Goal: Information Seeking & Learning: Learn about a topic

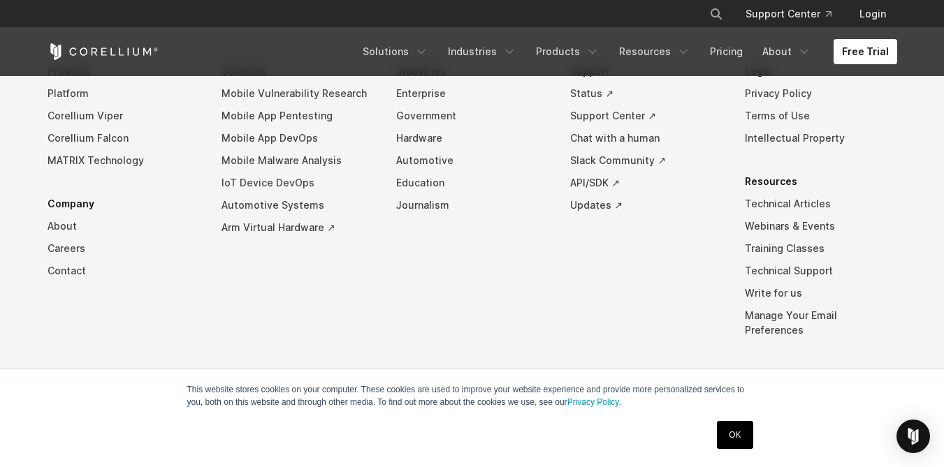
scroll to position [3303, 0]
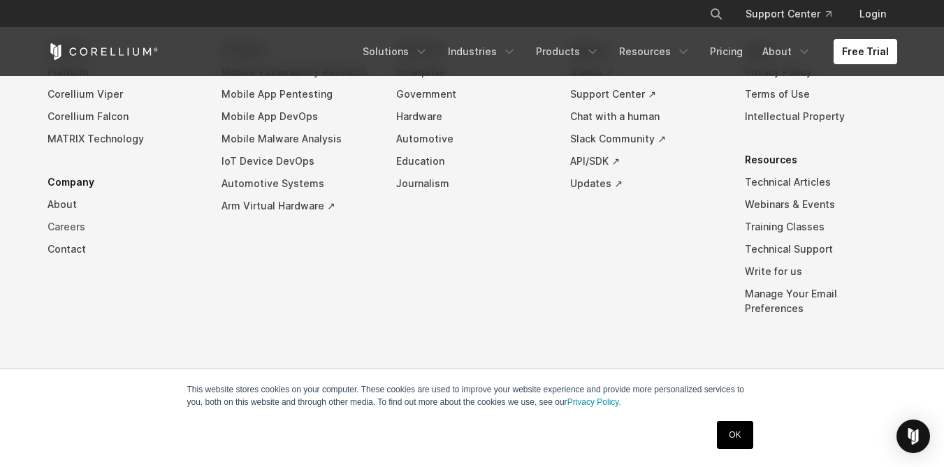
click at [76, 237] on link "Careers" at bounding box center [123, 227] width 152 height 22
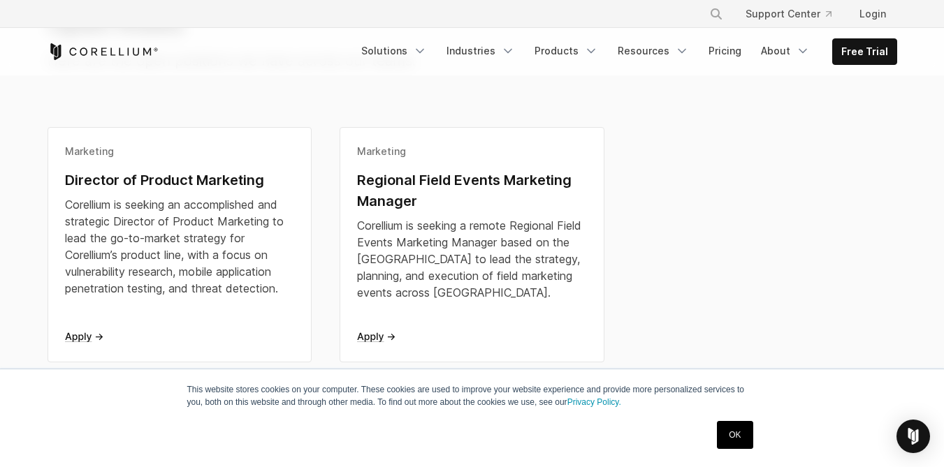
scroll to position [421, 0]
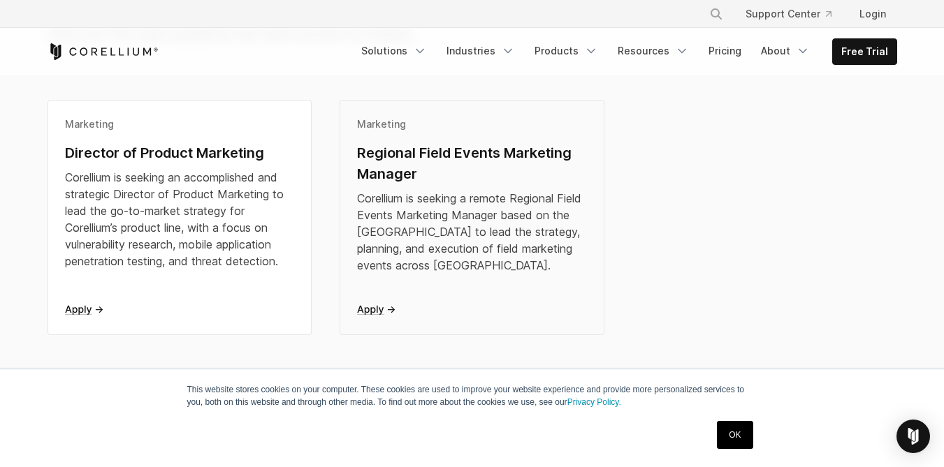
click at [372, 302] on div "Marketing Regional Field Events Marketing Manager Corellium is seeking a remote…" at bounding box center [472, 211] width 230 height 188
click at [770, 47] on link "About" at bounding box center [785, 50] width 66 height 25
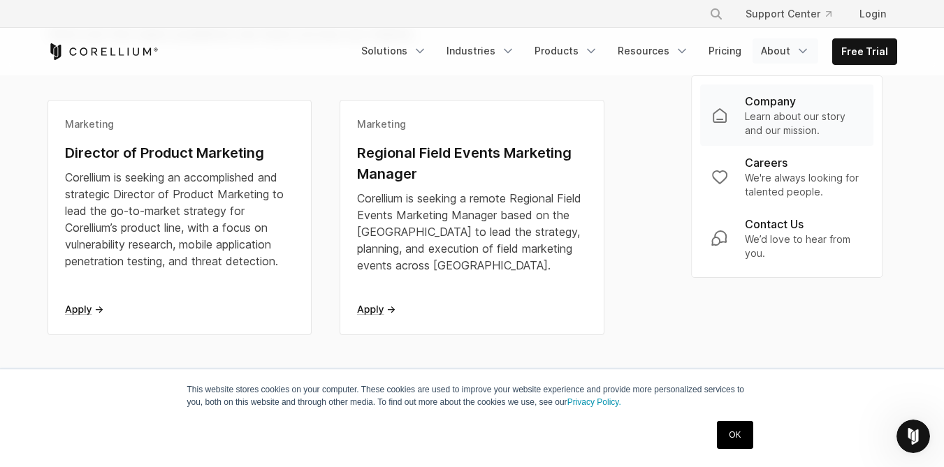
click at [777, 103] on p "Company" at bounding box center [770, 101] width 51 height 17
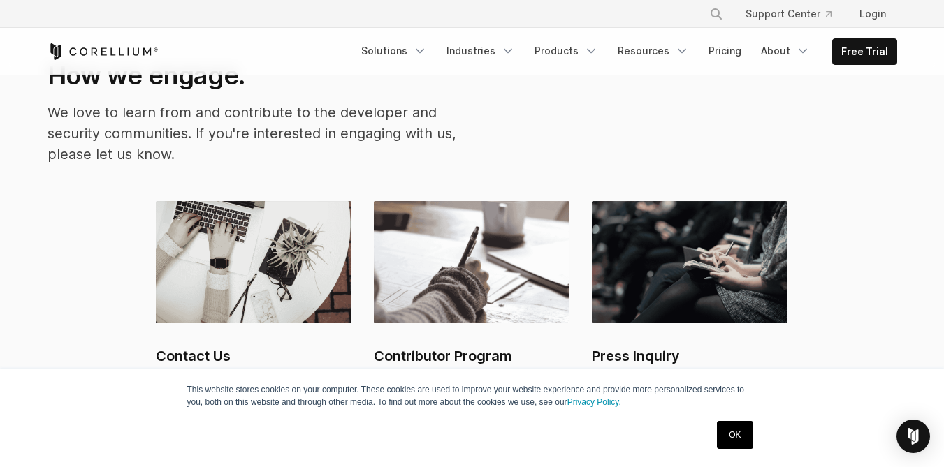
scroll to position [1568, 0]
